Goal: Transaction & Acquisition: Book appointment/travel/reservation

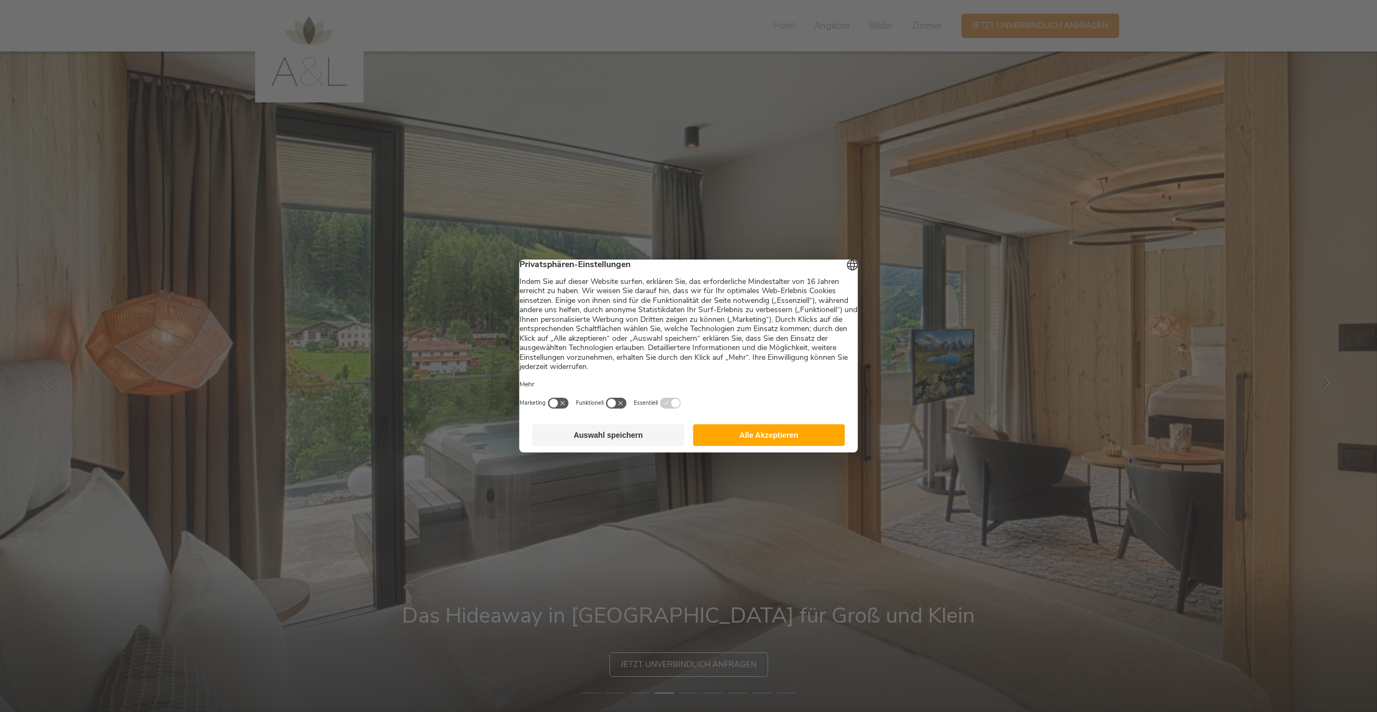
click at [775, 441] on button "Alle Akzeptieren" at bounding box center [769, 435] width 152 height 22
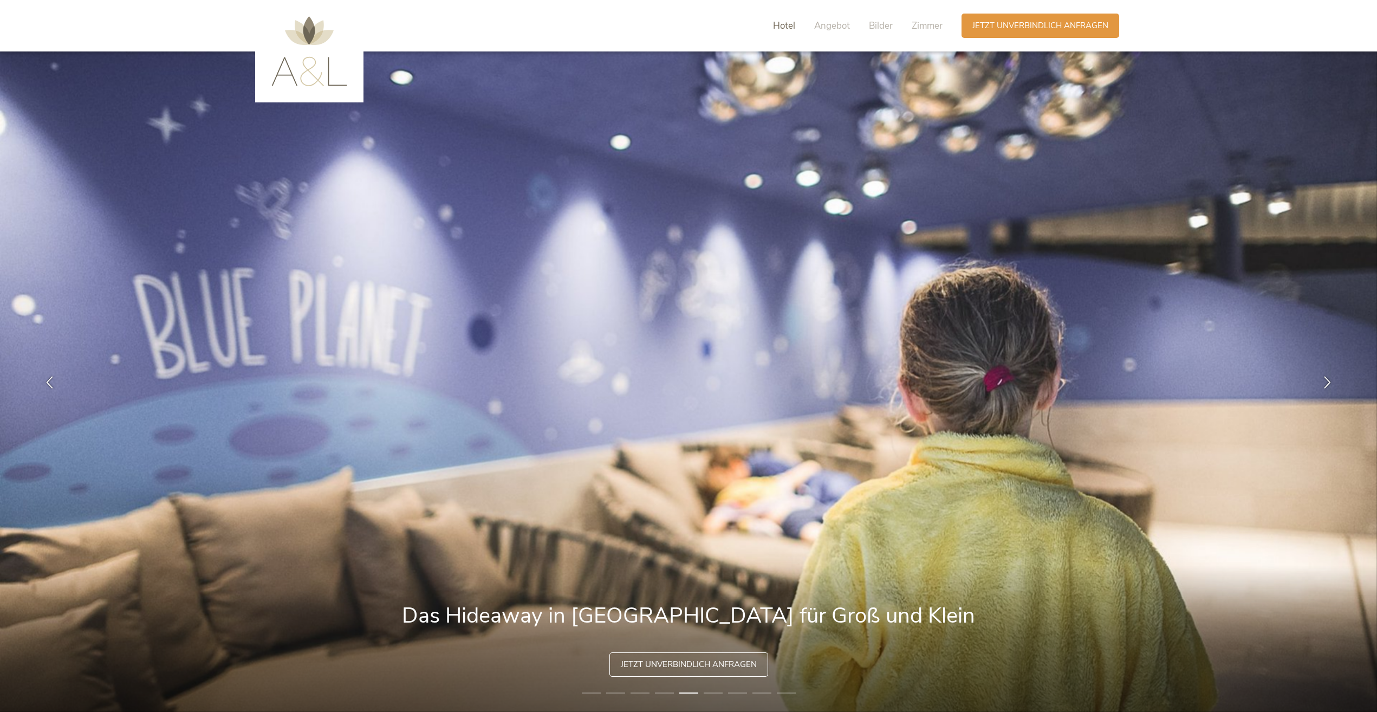
click at [789, 24] on span "Hotel" at bounding box center [784, 26] width 22 height 12
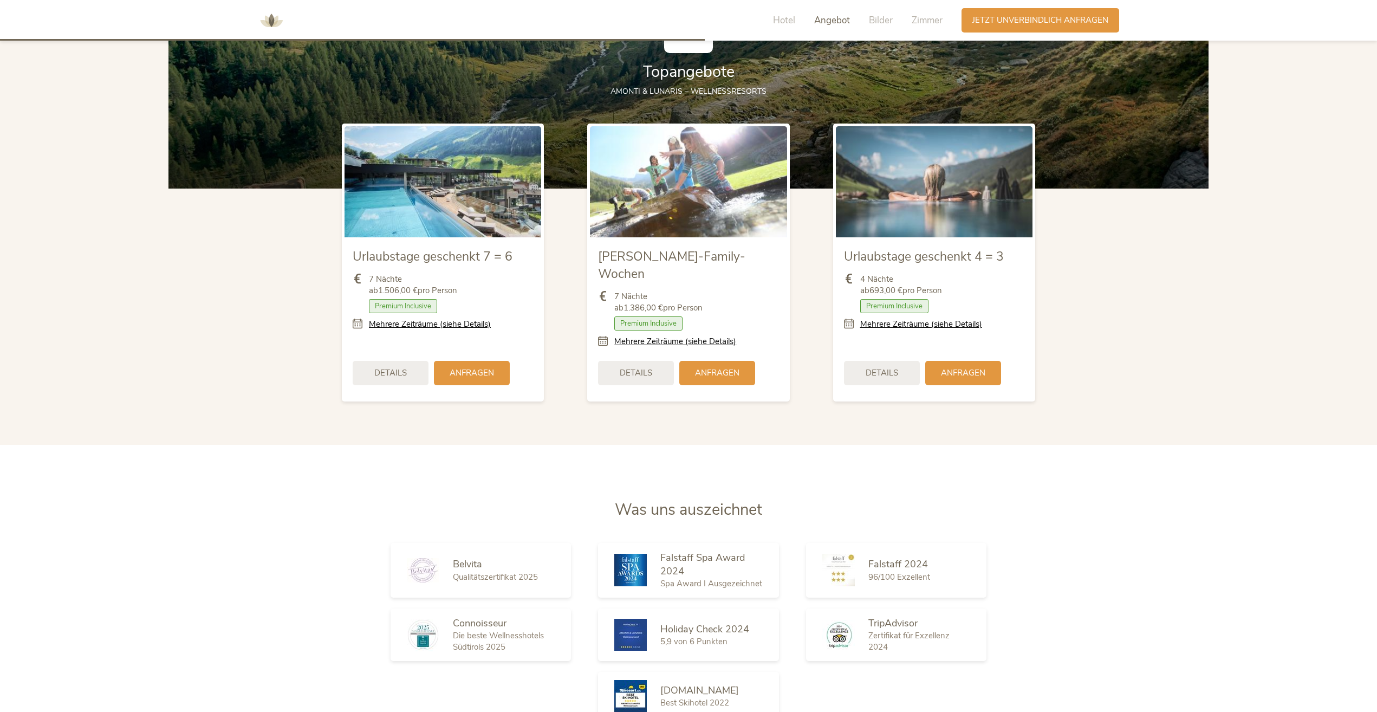
scroll to position [1616, 0]
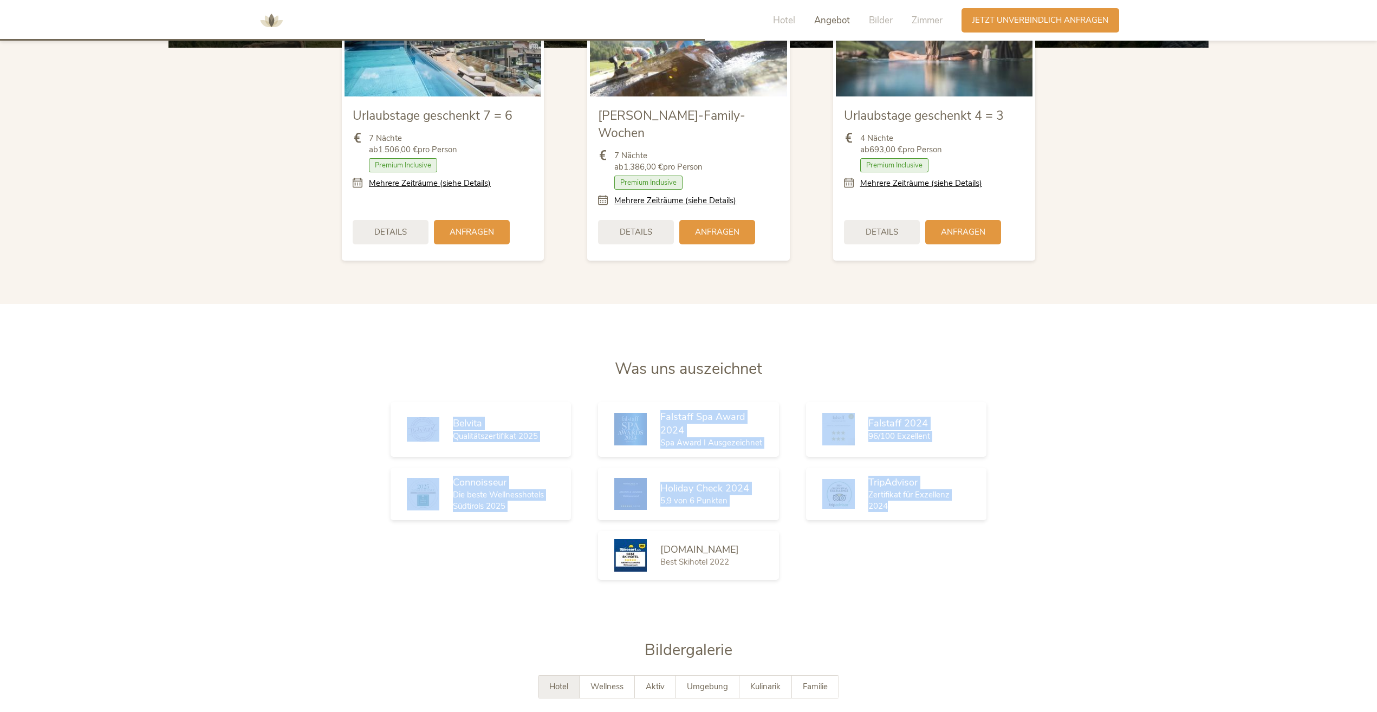
drag, startPoint x: 1376, startPoint y: 309, endPoint x: 1395, endPoint y: 512, distance: 203.5
click at [1377, 512] on html "Hotel Angebot Bilder Zimmer Anfragen Jetzt unverbindlich anfragen Amonti Lunari…" at bounding box center [688, 328] width 1377 height 3888
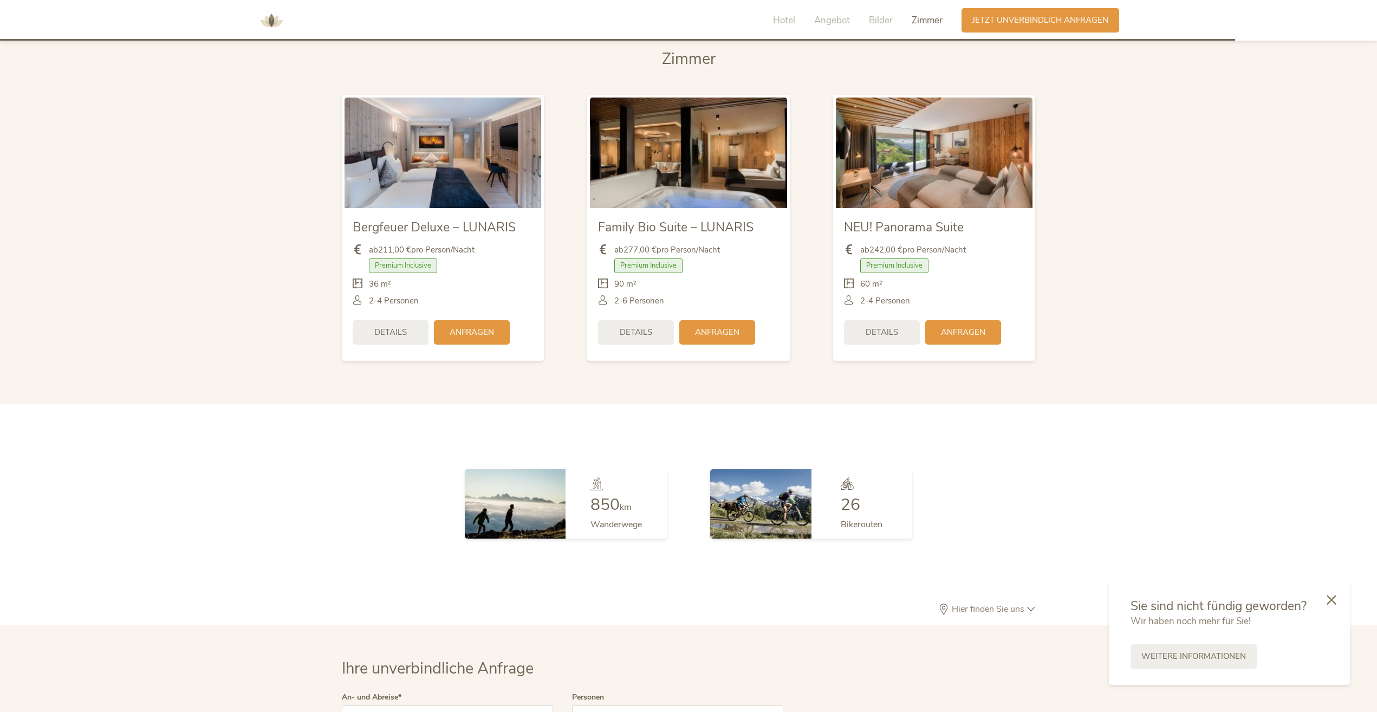
scroll to position [2833, 0]
click at [1011, 21] on span "Jetzt unverbindlich anfragen" at bounding box center [1041, 19] width 136 height 11
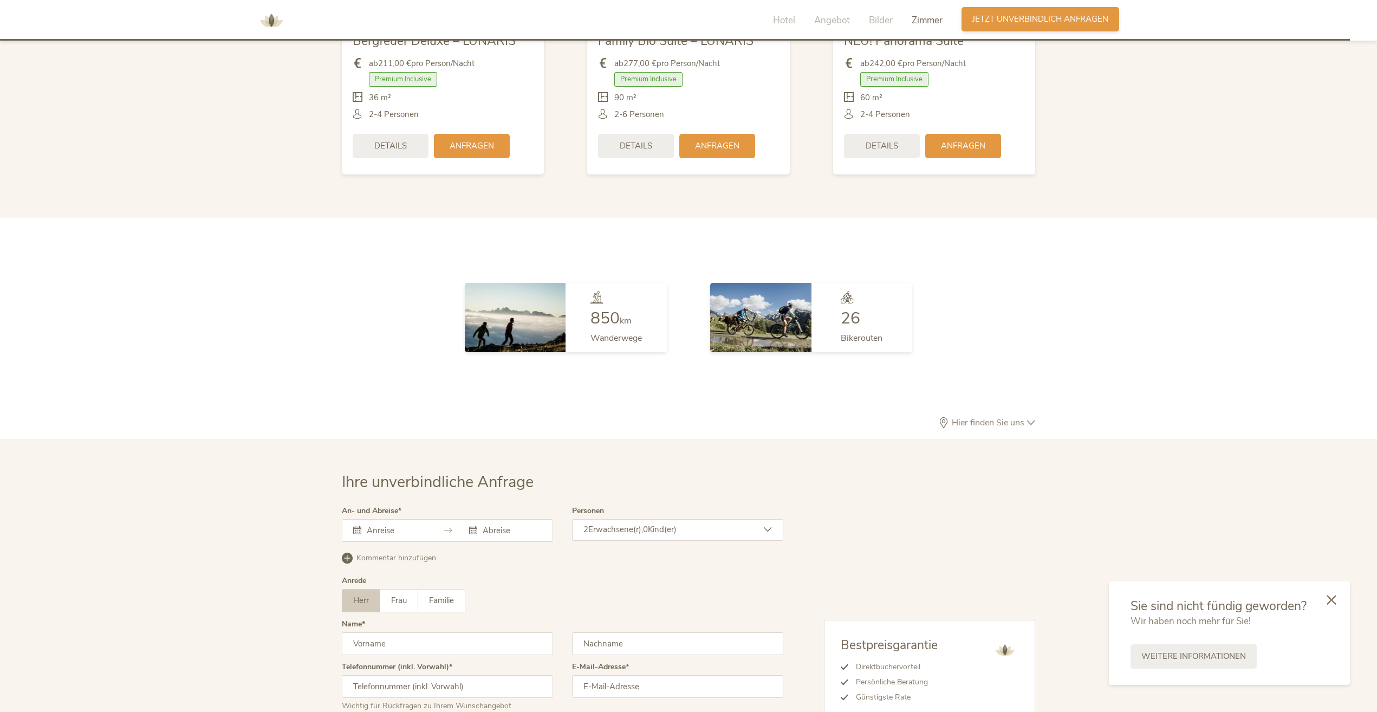
scroll to position [3159, 0]
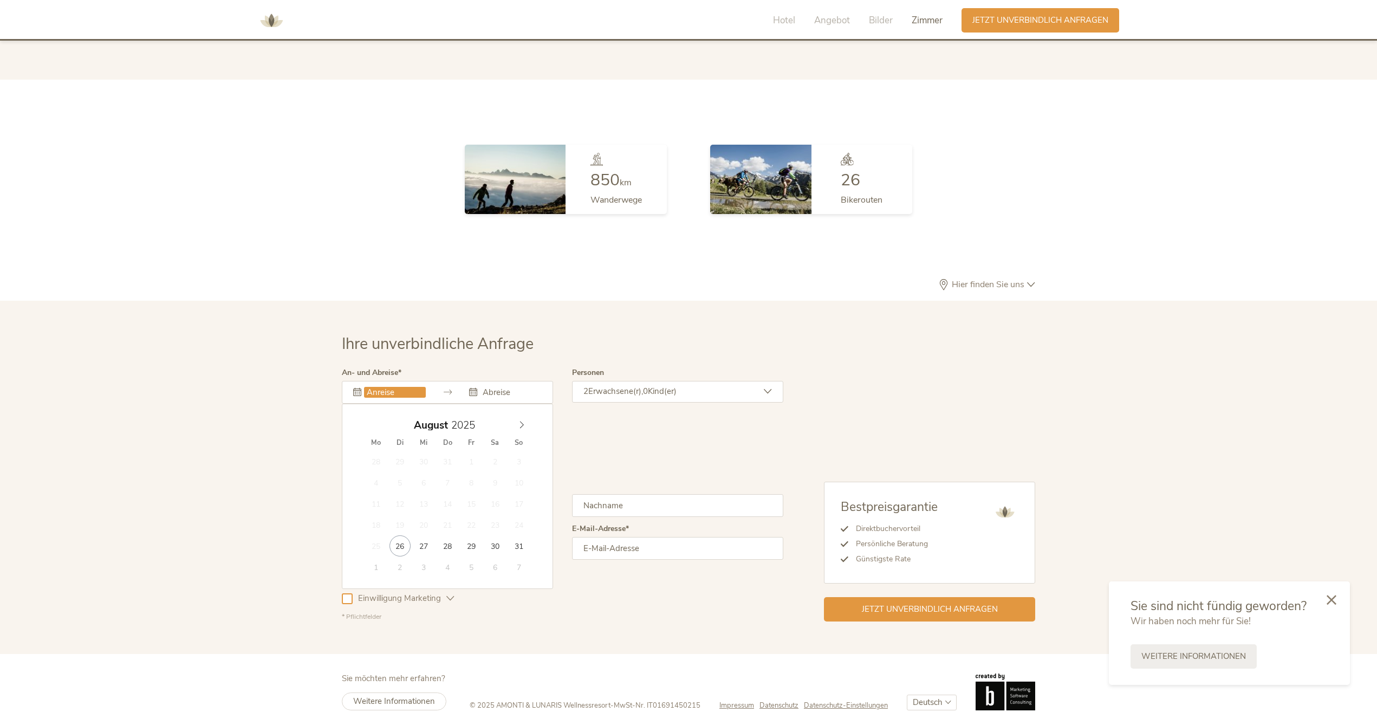
click at [405, 387] on input "text" at bounding box center [395, 392] width 62 height 11
click at [525, 421] on icon at bounding box center [522, 425] width 8 height 8
type input "[DATE]"
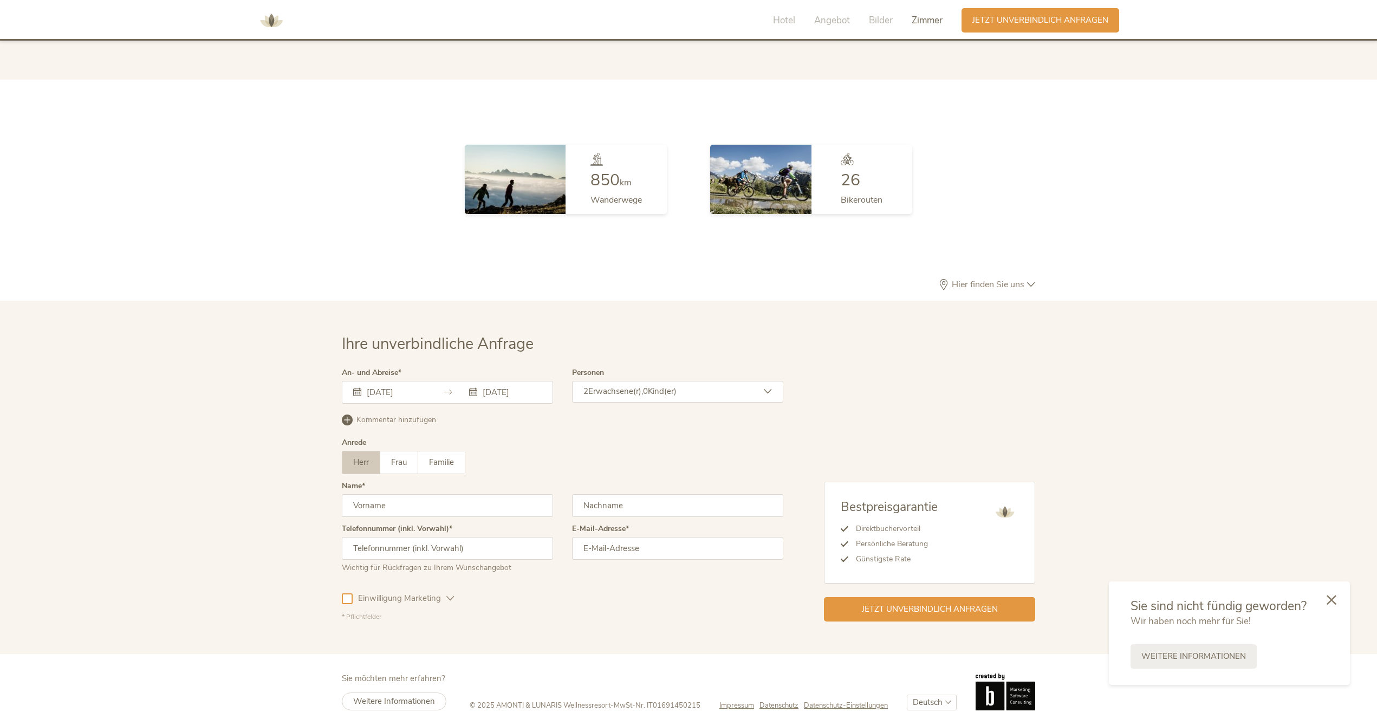
click at [618, 381] on div "2 Erwachsene(r), 0 Kind(er)" at bounding box center [677, 392] width 211 height 22
click at [765, 437] on icon at bounding box center [761, 444] width 15 height 15
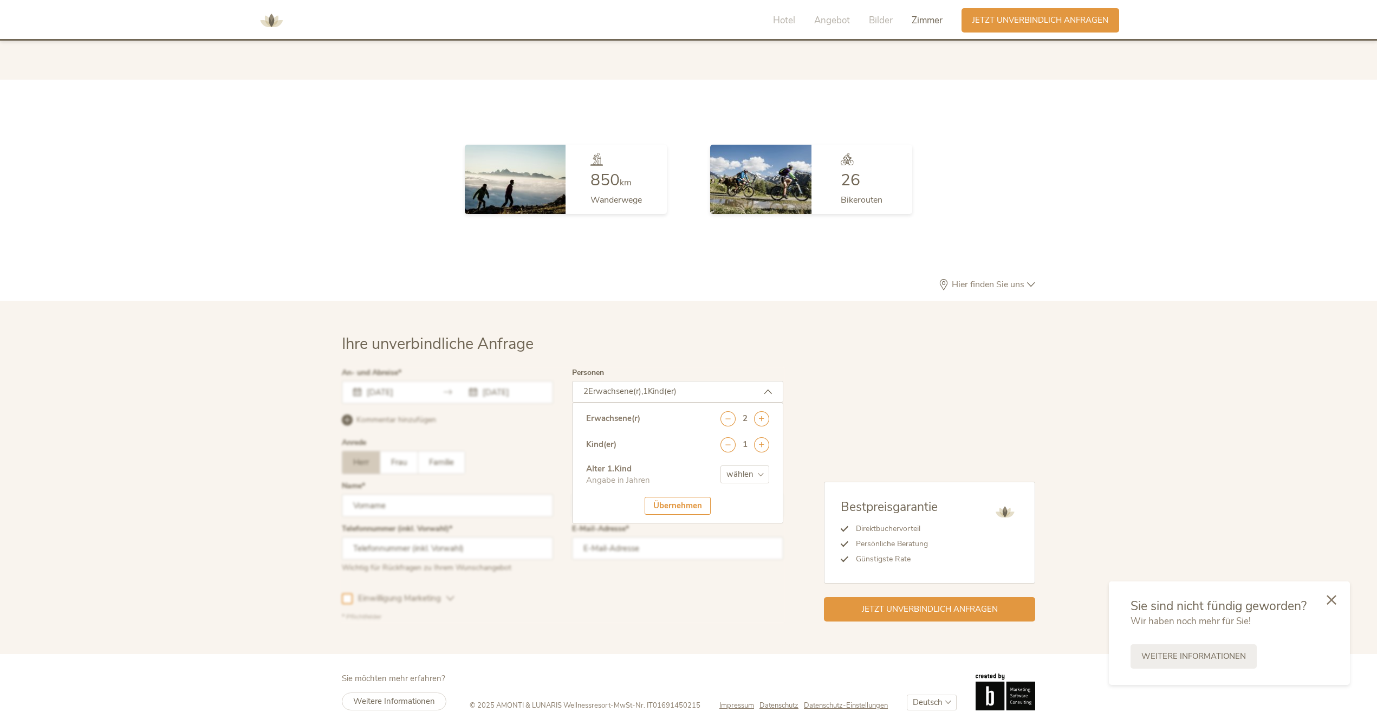
click at [755, 465] on select "wählen 0 1 2 3 4 5 6 7 8 9 10 11 12 13 14 15 16 17" at bounding box center [745, 474] width 49 height 18
select select "0"
click at [721, 465] on select "wählen 0 1 2 3 4 5 6 7 8 9 10 11 12 13 14 15 16 17" at bounding box center [745, 474] width 49 height 18
drag, startPoint x: 671, startPoint y: 479, endPoint x: 670, endPoint y: 484, distance: 5.4
click at [670, 497] on div "Übernehmen" at bounding box center [678, 506] width 66 height 18
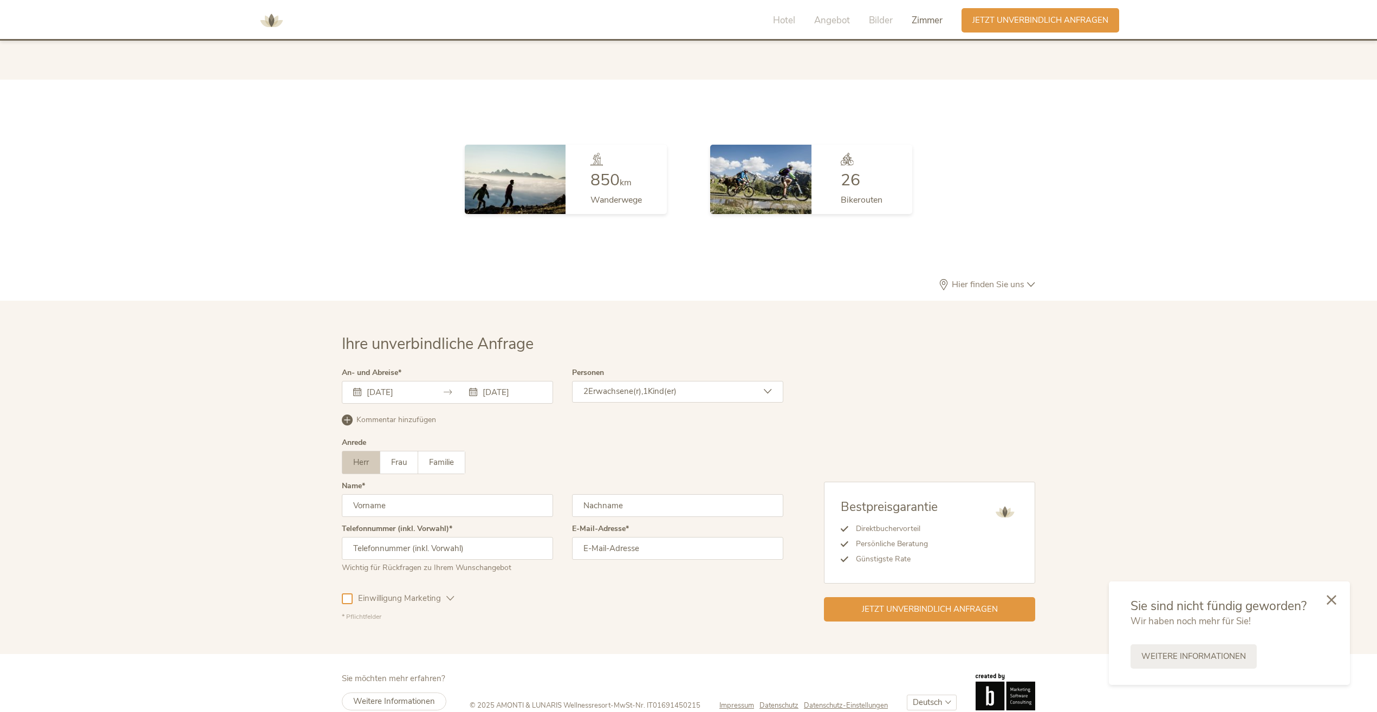
click at [372, 593] on span "Einwilligung Marketing" at bounding box center [400, 598] width 94 height 11
click at [755, 23] on div "Hotel Angebot Bilder Zimmer Anfragen Jetzt unverbindlich anfragen" at bounding box center [688, 20] width 1377 height 41
click at [781, 20] on span "Hotel" at bounding box center [784, 20] width 22 height 12
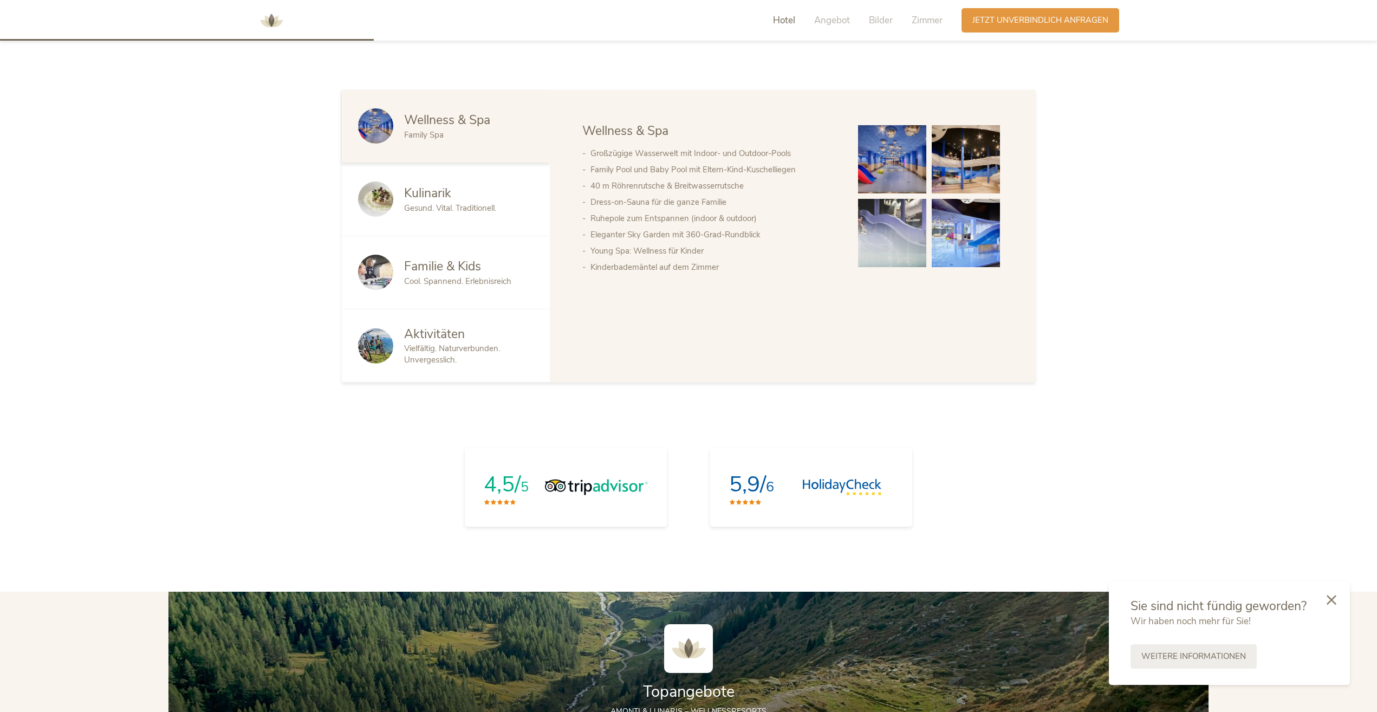
scroll to position [858, 0]
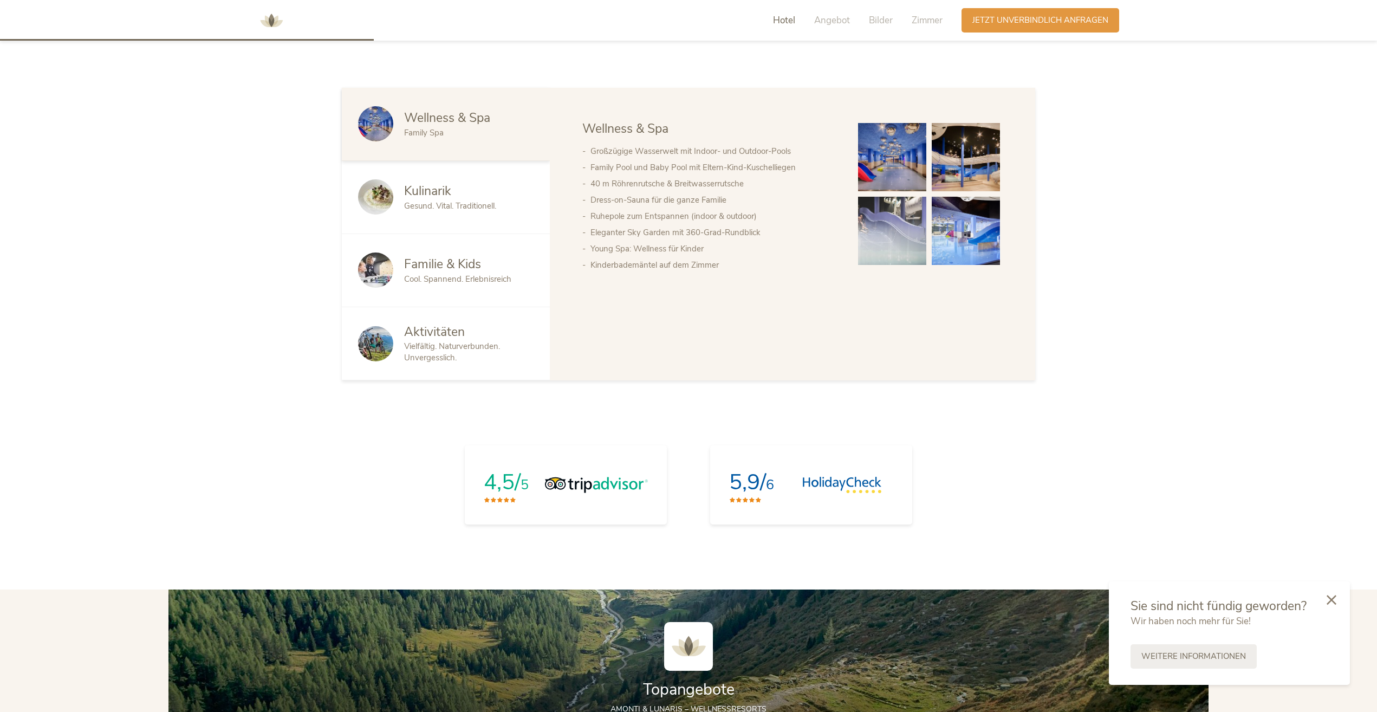
click at [491, 195] on div "Kulinarik" at bounding box center [469, 191] width 130 height 17
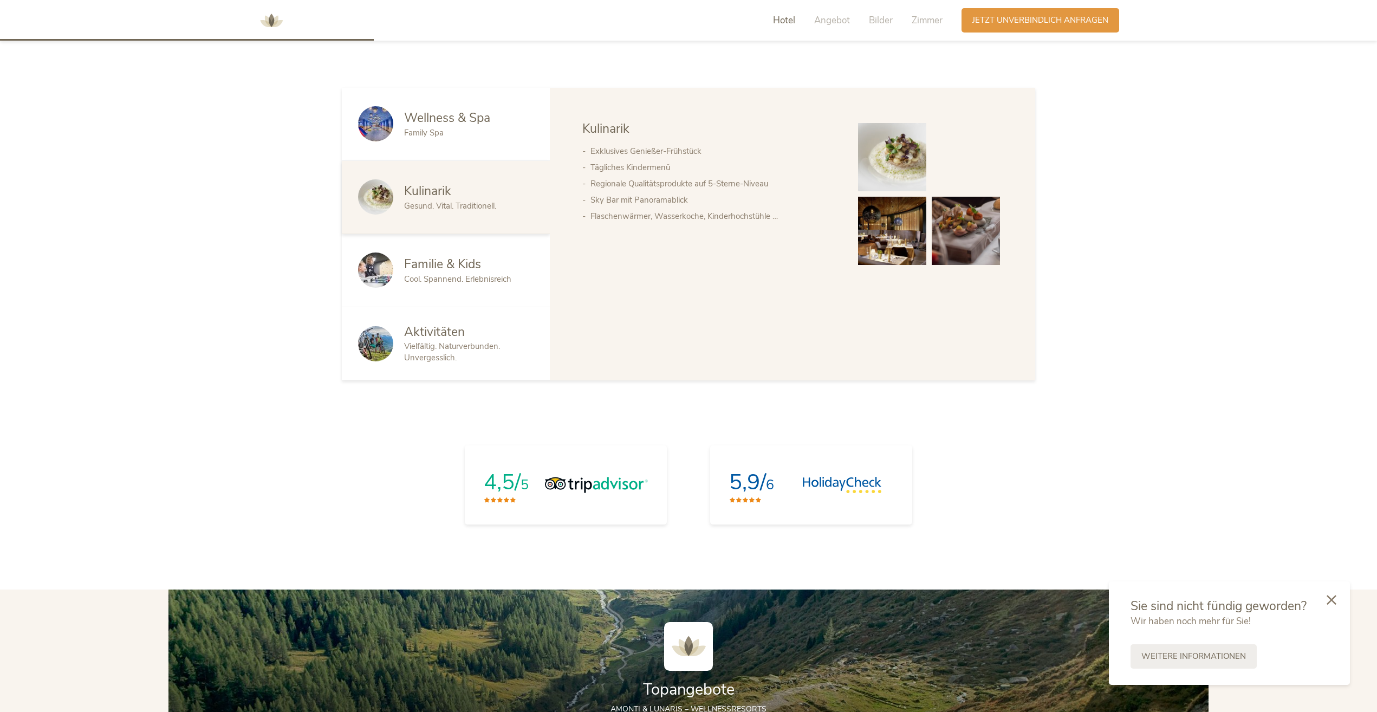
click at [460, 261] on span "Familie & Kids" at bounding box center [442, 264] width 77 height 17
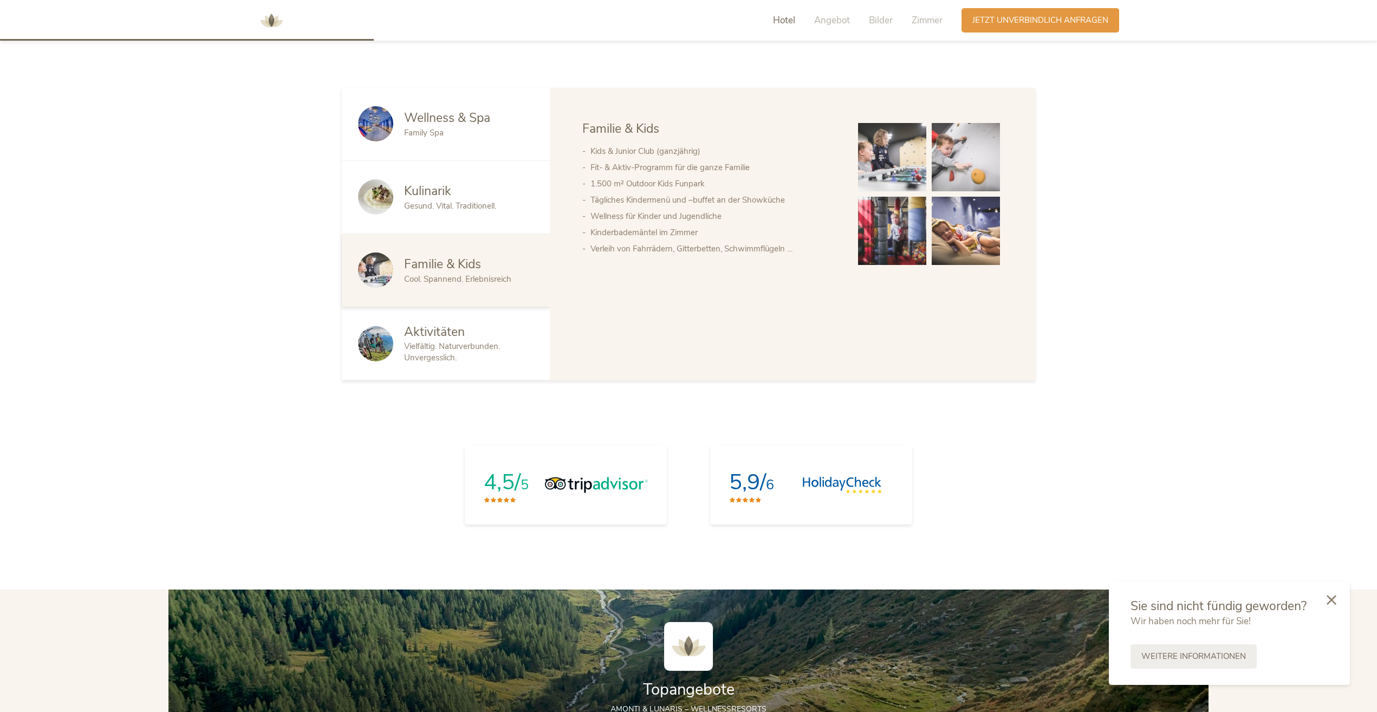
click at [454, 329] on span "Aktivitäten" at bounding box center [434, 331] width 61 height 17
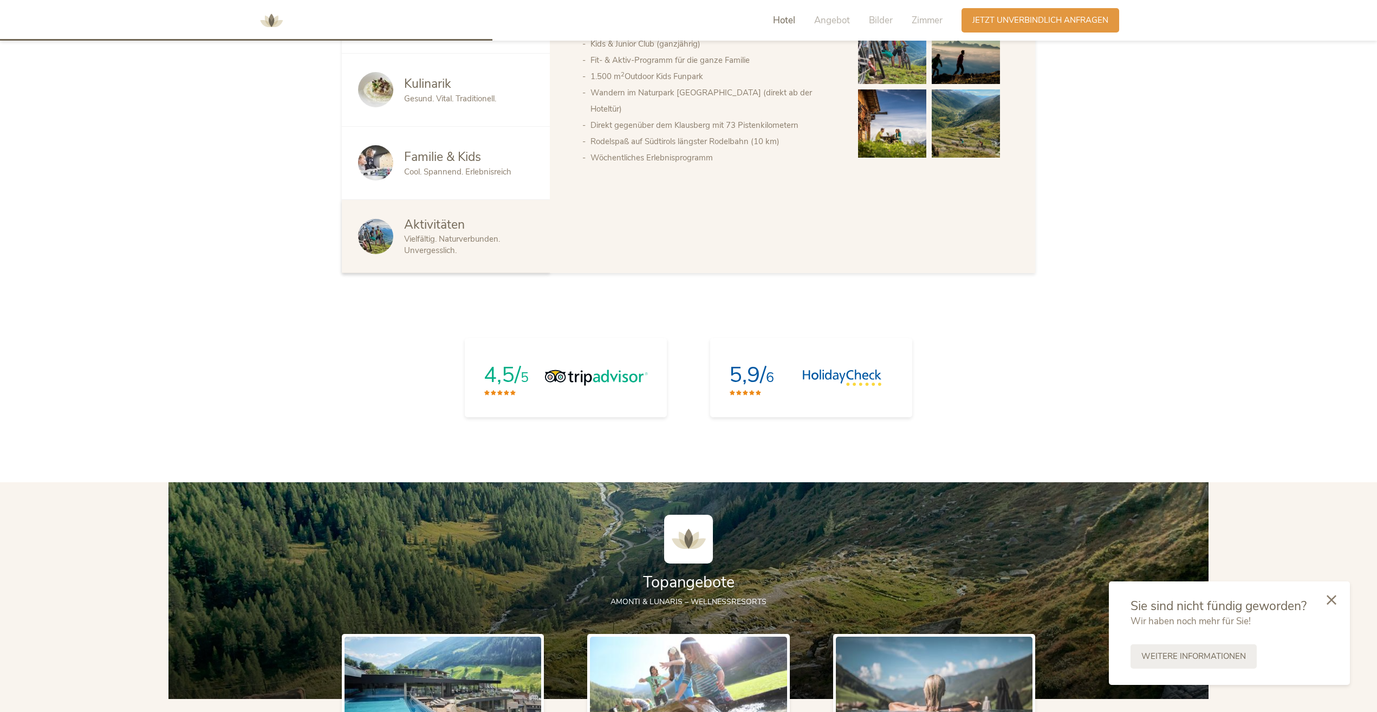
scroll to position [1129, 0]
